Goal: Navigation & Orientation: Find specific page/section

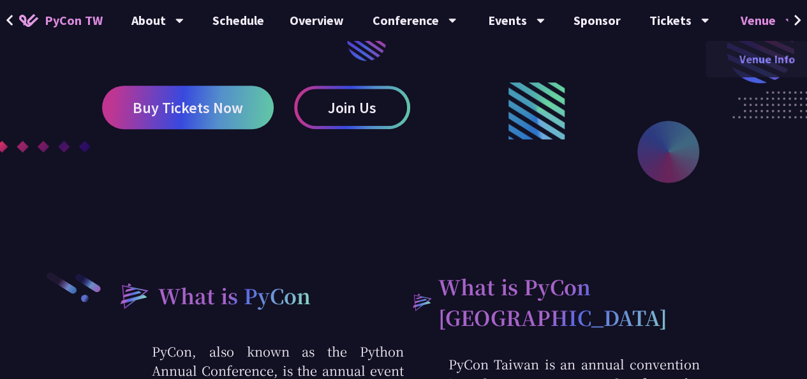
click at [765, 62] on link "Venue Info" at bounding box center [767, 59] width 123 height 30
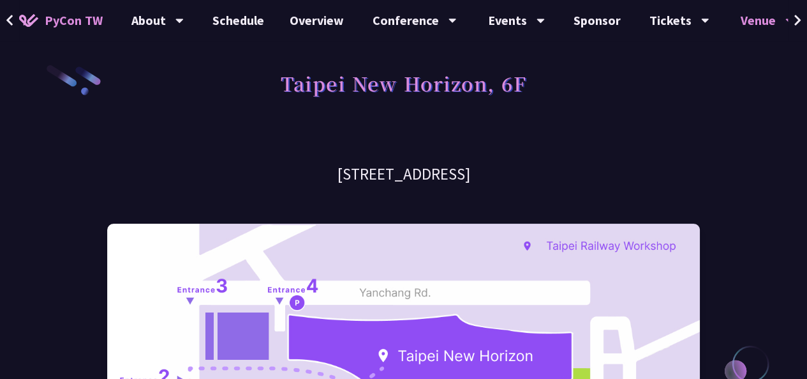
scroll to position [272, 0]
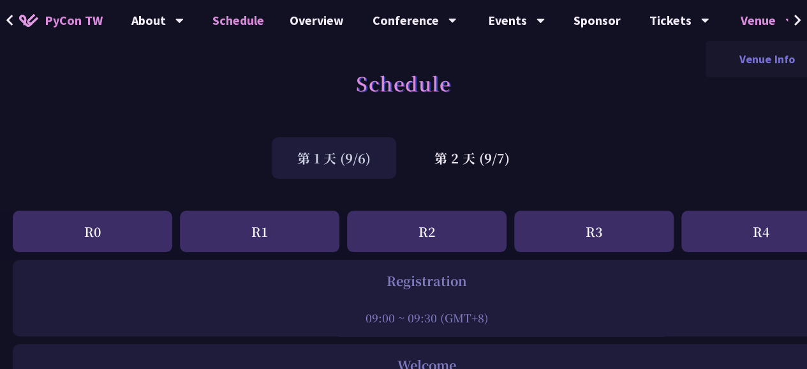
click at [756, 56] on link "Venue Info" at bounding box center [767, 59] width 123 height 30
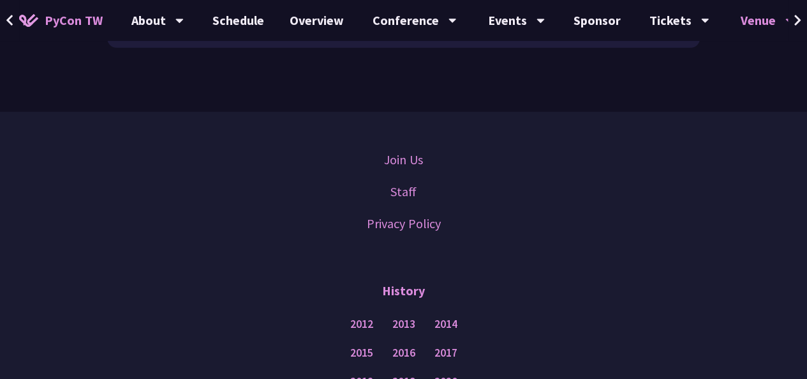
scroll to position [2225, 0]
